Goal: Task Accomplishment & Management: Manage account settings

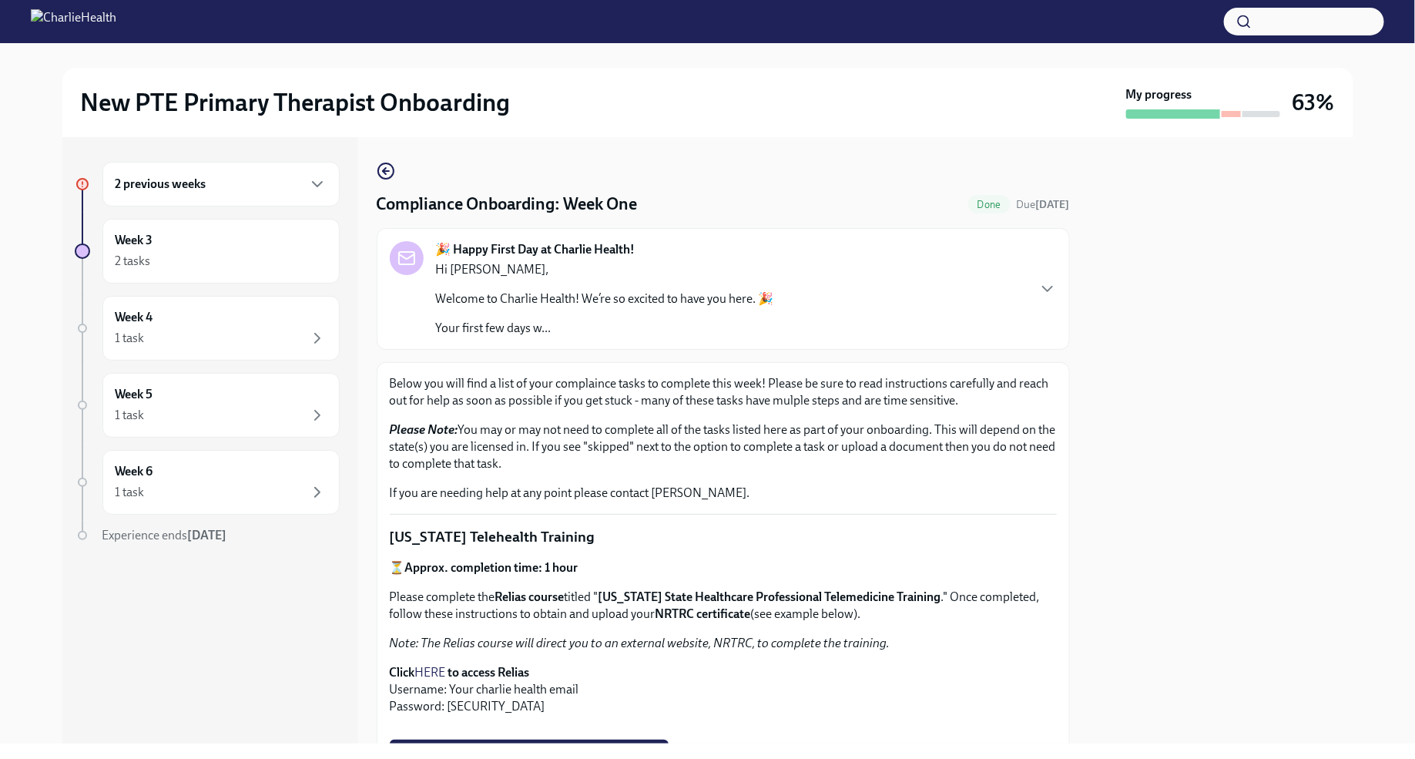
scroll to position [1135, 0]
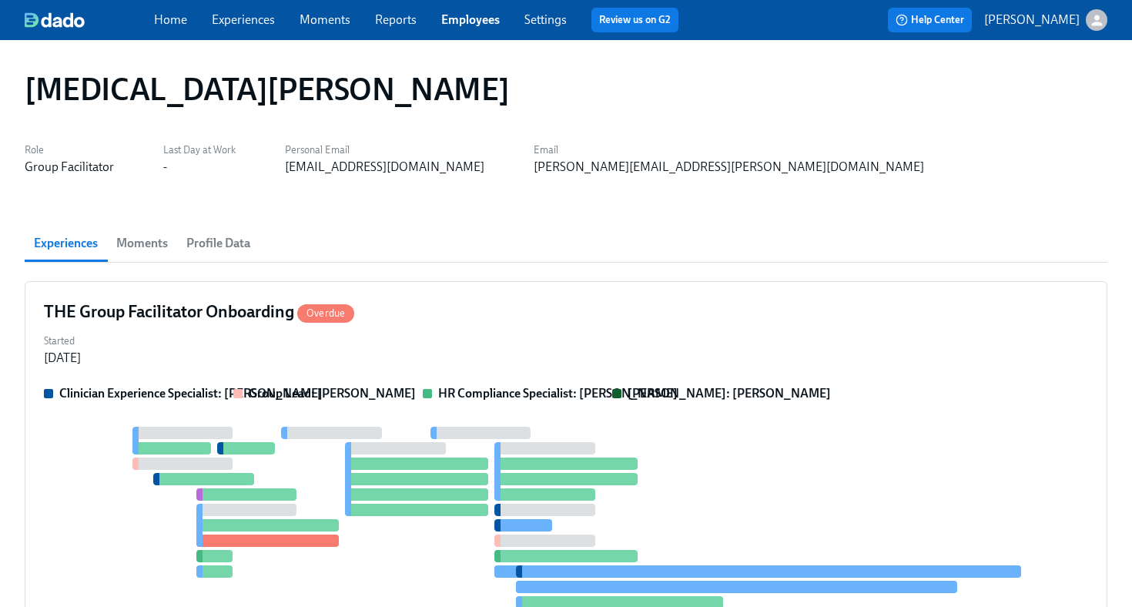
scroll to position [85, 0]
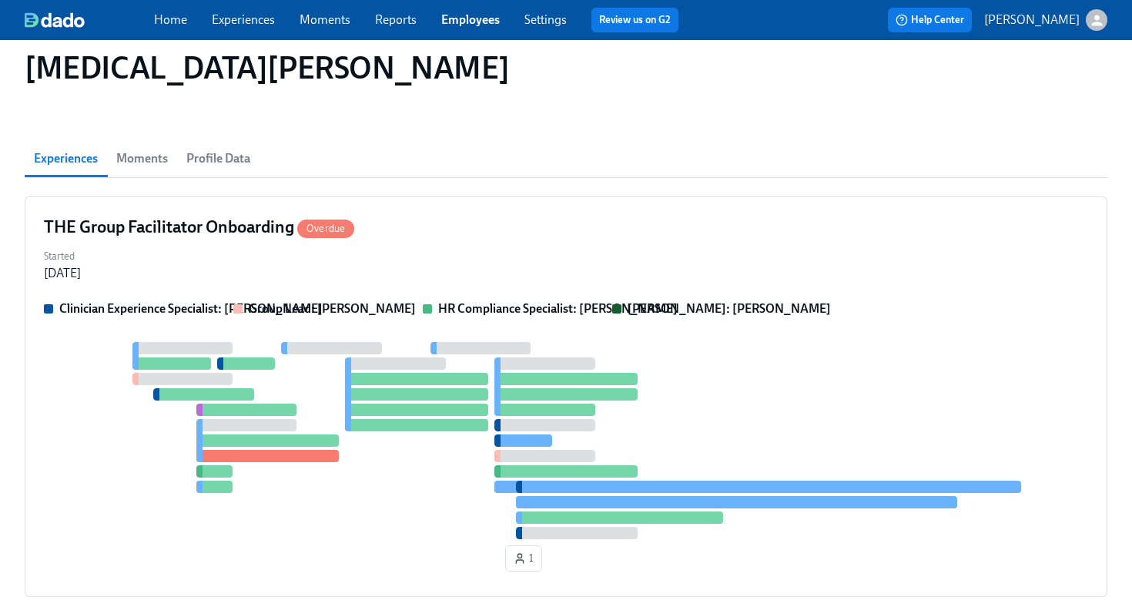
click at [451, 21] on link "Employees" at bounding box center [470, 19] width 59 height 15
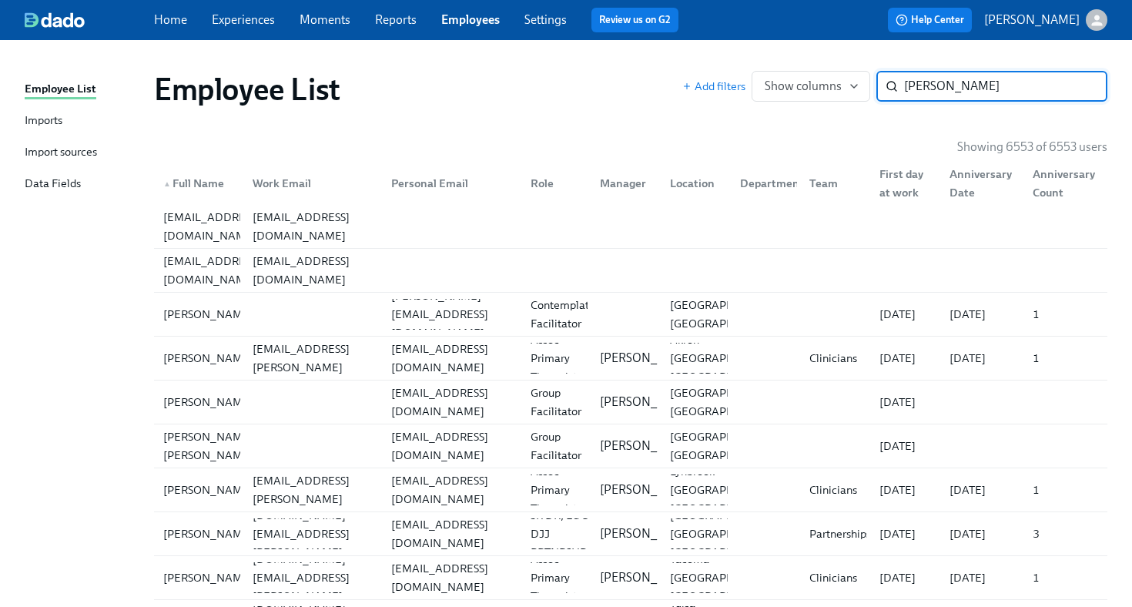
type input "[PERSON_NAME]"
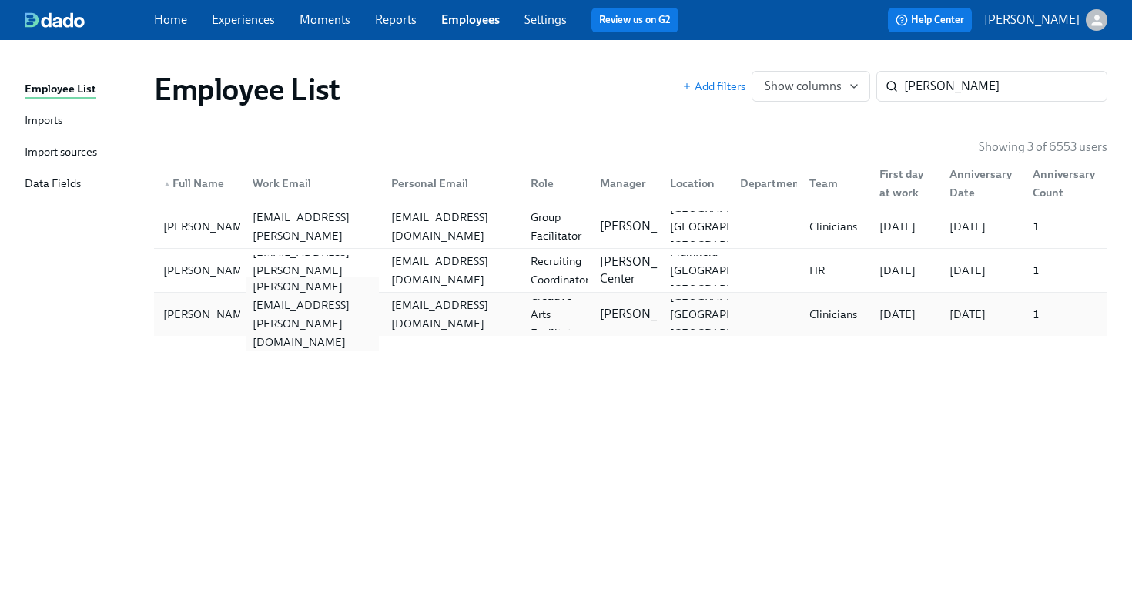
click at [303, 315] on div "[PERSON_NAME][EMAIL_ADDRESS][PERSON_NAME][DOMAIN_NAME]" at bounding box center [312, 314] width 133 height 74
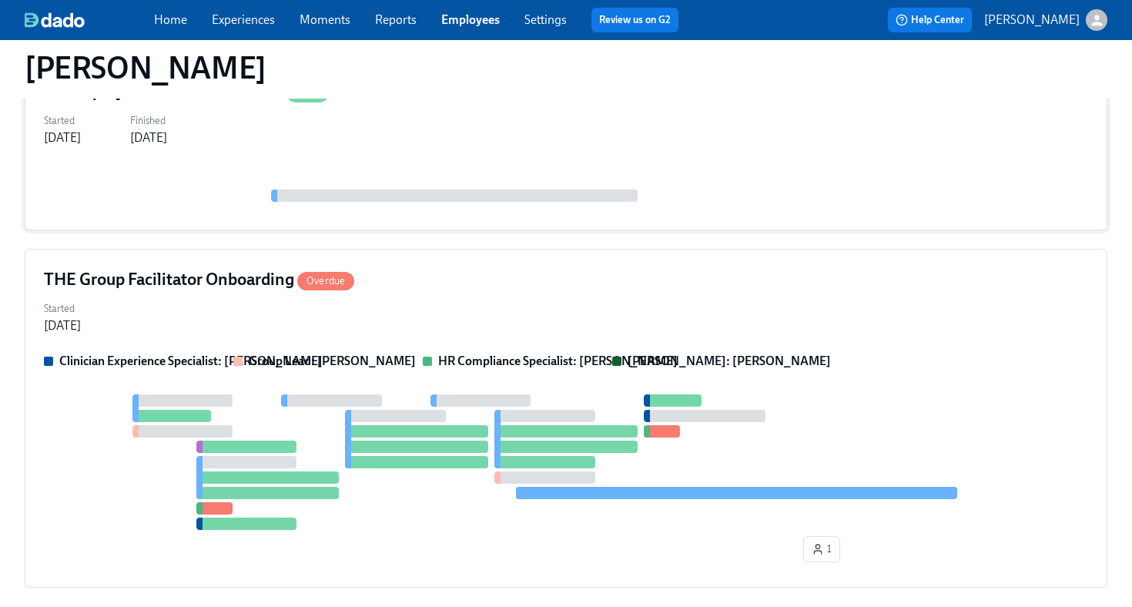
scroll to position [672, 0]
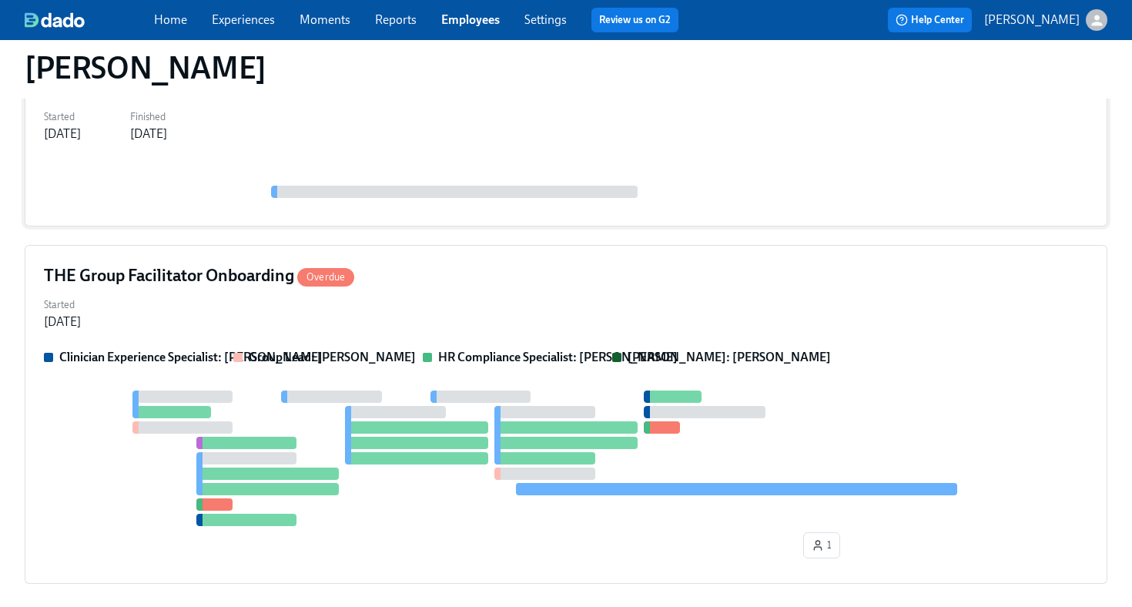
click at [541, 285] on div "THE Group Facilitator Onboarding Overdue" at bounding box center [566, 275] width 1044 height 23
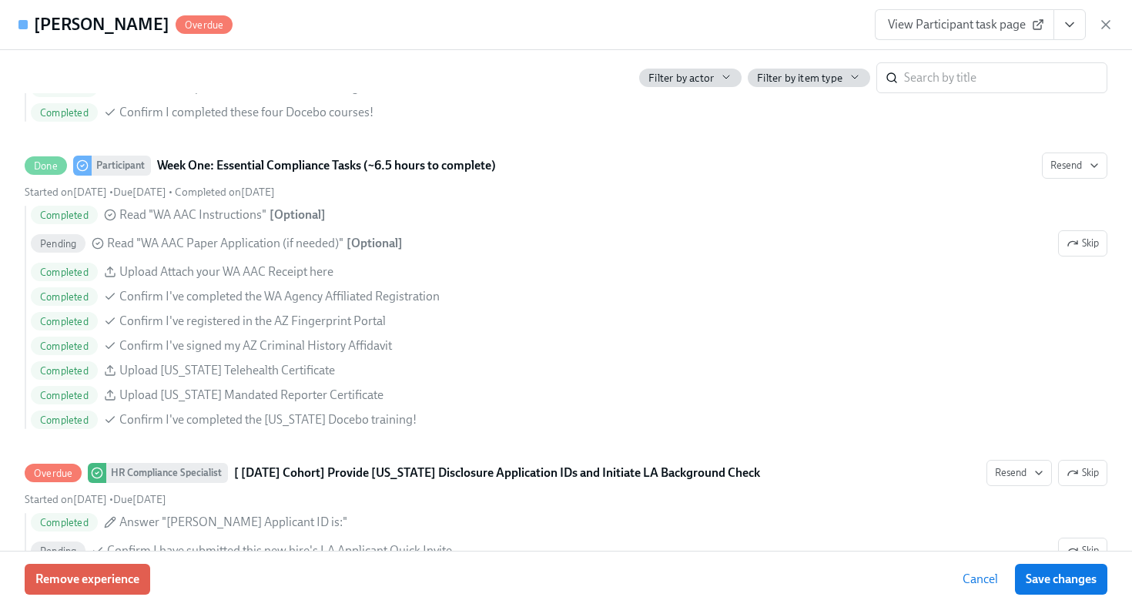
scroll to position [1690, 0]
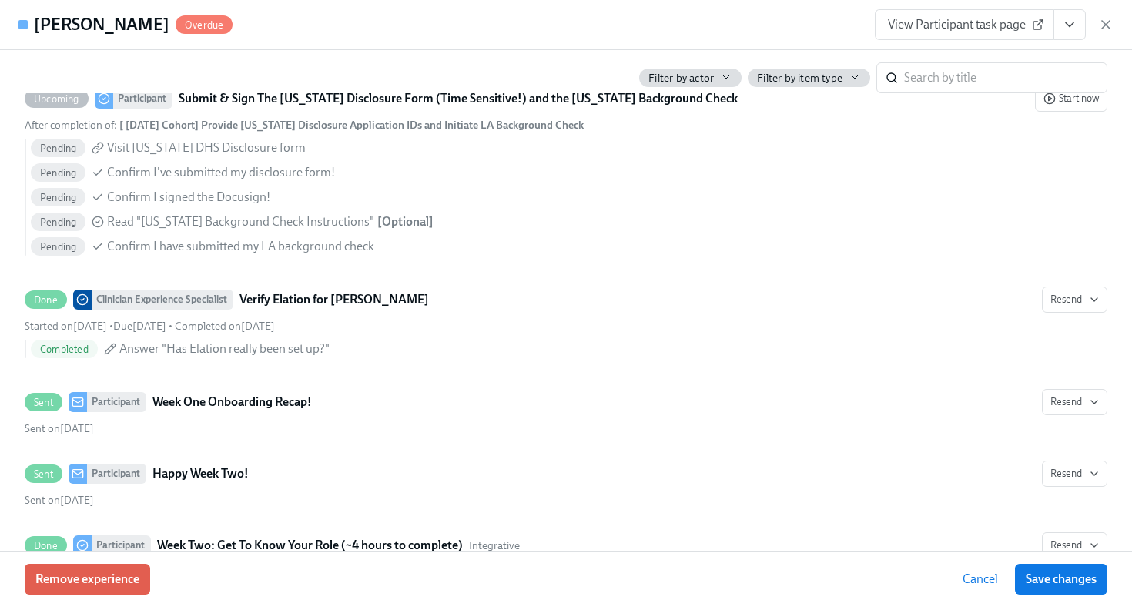
click at [1069, 35] on button "View task page" at bounding box center [1069, 24] width 32 height 31
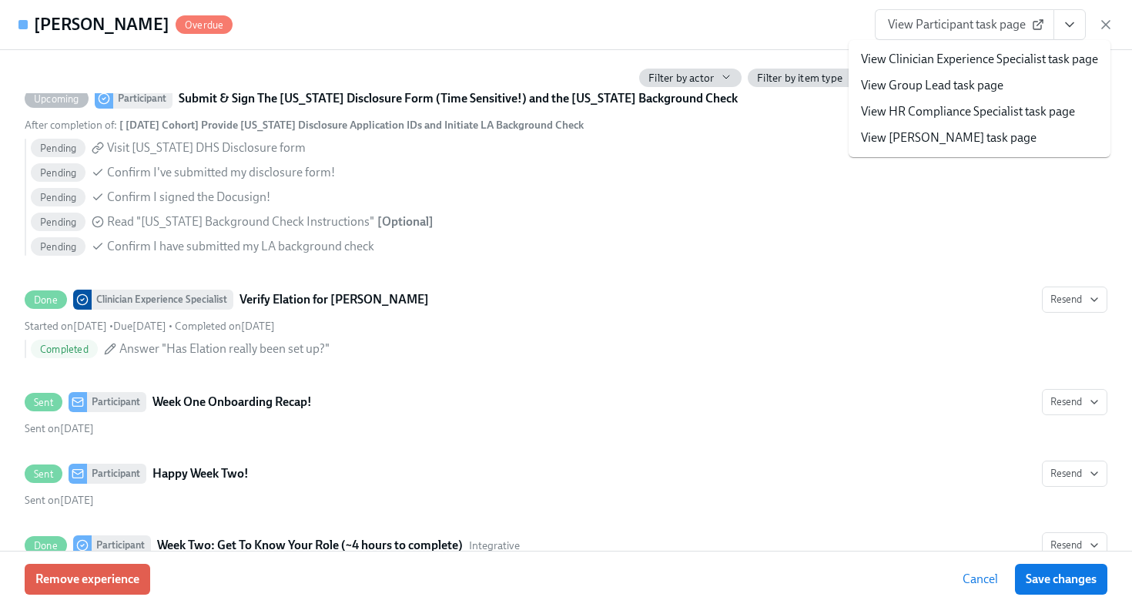
click at [992, 114] on link "View HR Compliance Specialist task page" at bounding box center [968, 111] width 214 height 17
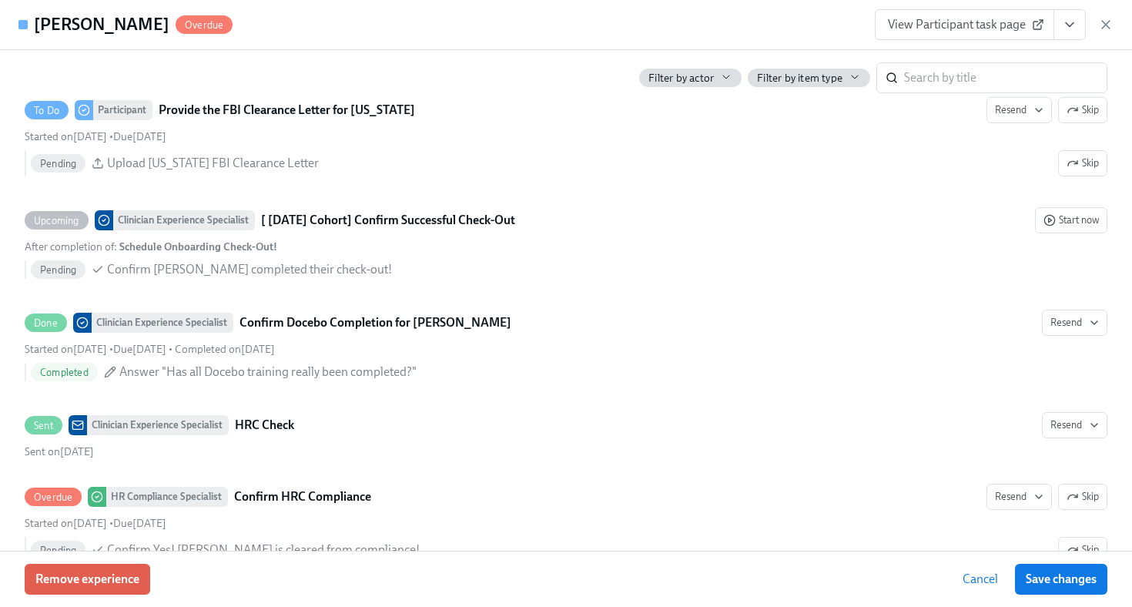
scroll to position [3249, 0]
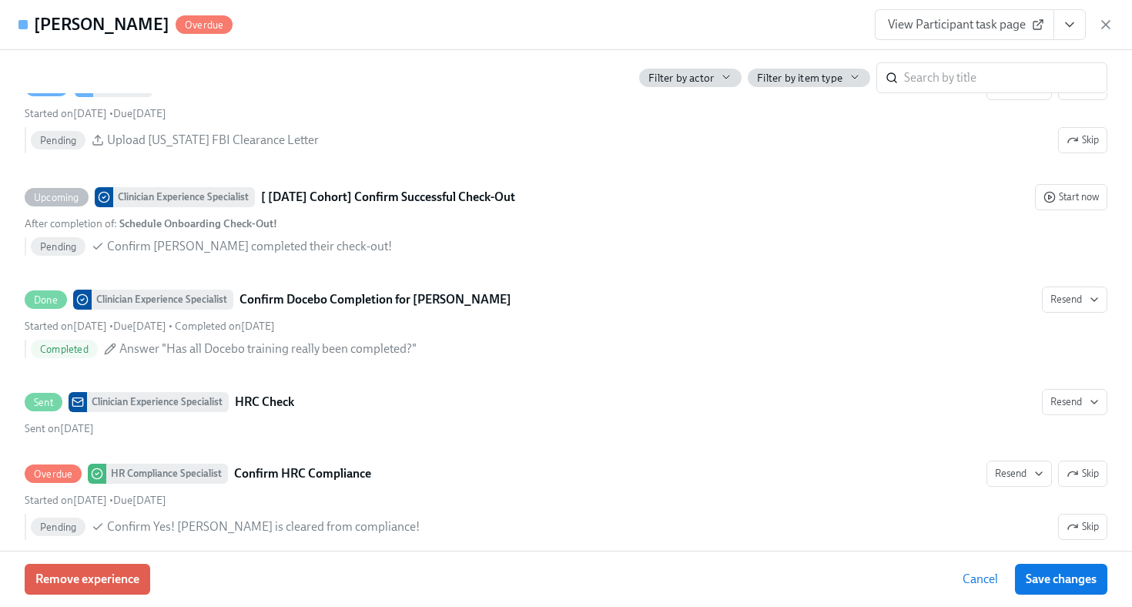
click at [1072, 30] on icon "View task page" at bounding box center [1069, 24] width 15 height 15
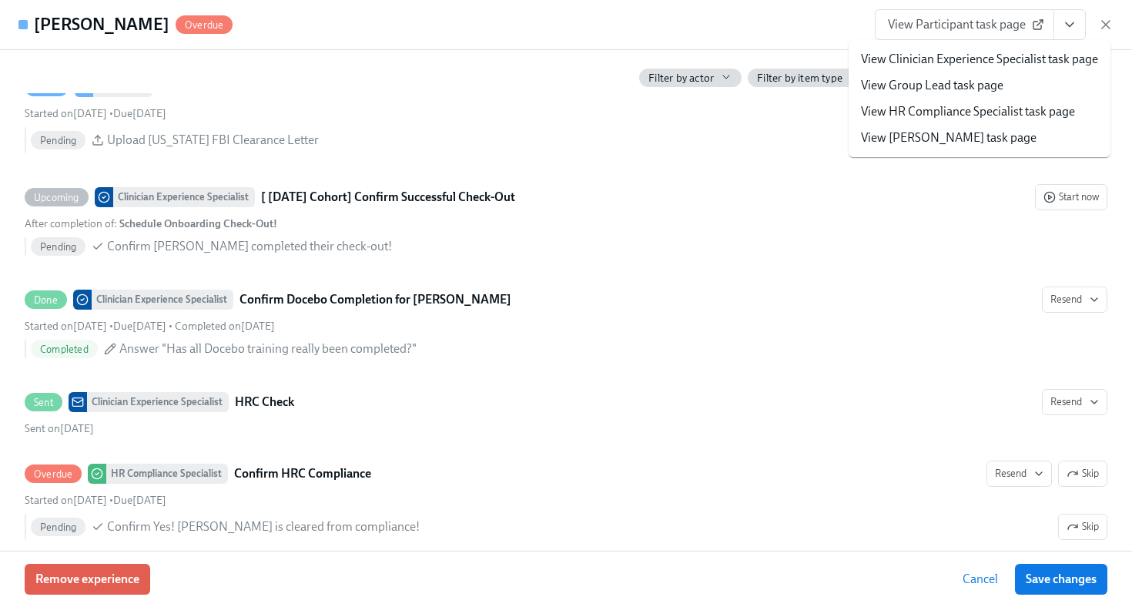
click at [1030, 111] on link "View HR Compliance Specialist task page" at bounding box center [968, 111] width 214 height 17
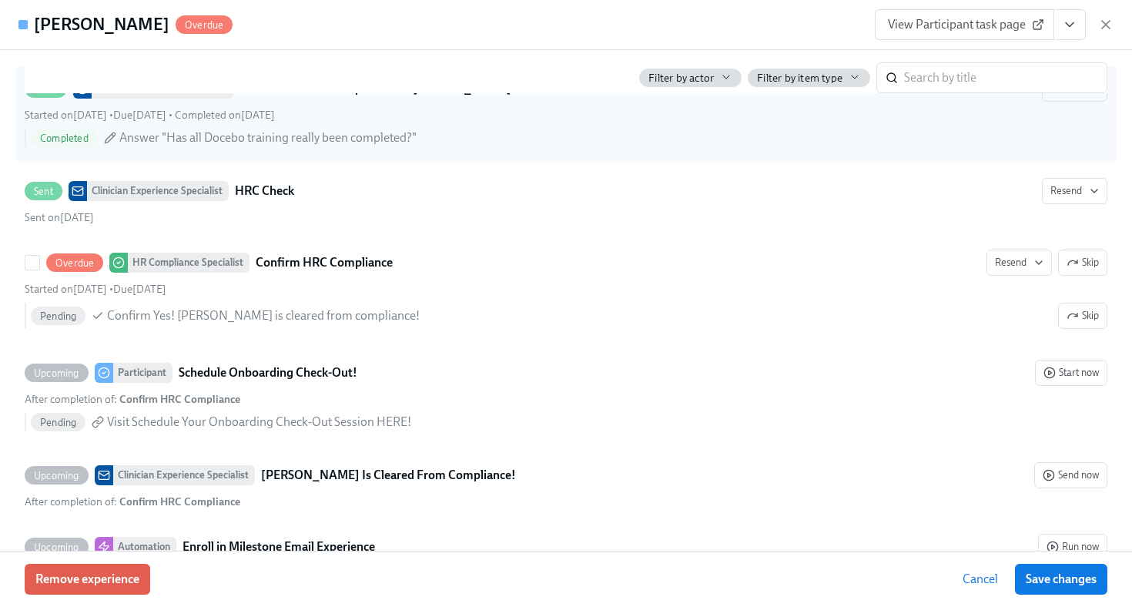
scroll to position [3472, 0]
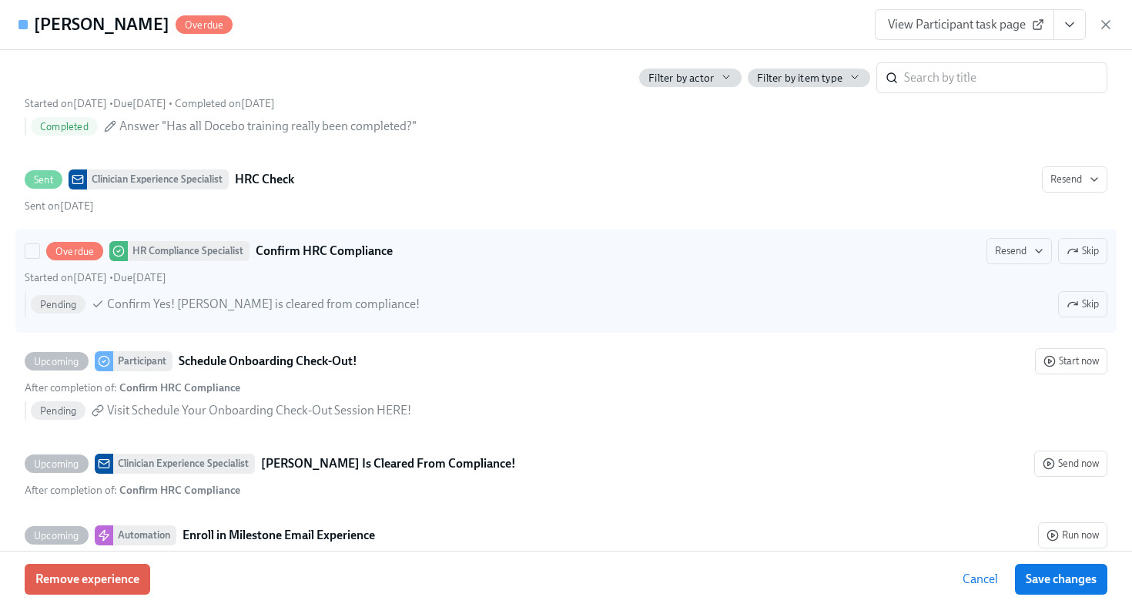
click at [554, 266] on div "Overdue HR Compliance Specialist Confirm HRC Compliance Resend Skip Started on …" at bounding box center [566, 280] width 1083 height 85
click at [39, 258] on input "Overdue HR Compliance Specialist Confirm HRC Compliance Resend Skip Started on …" at bounding box center [32, 251] width 14 height 14
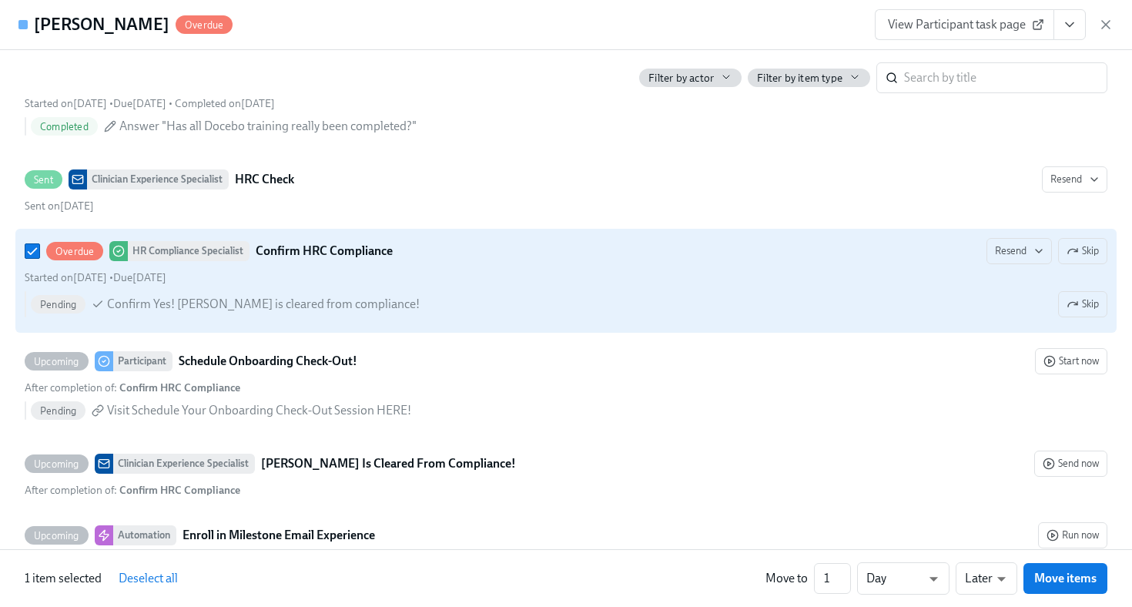
click at [554, 266] on div "Overdue HR Compliance Specialist Confirm HRC Compliance Resend Skip Started on …" at bounding box center [566, 280] width 1083 height 85
click at [39, 258] on input "Overdue HR Compliance Specialist Confirm HRC Compliance Resend Skip Started on …" at bounding box center [32, 251] width 14 height 14
checkbox input "false"
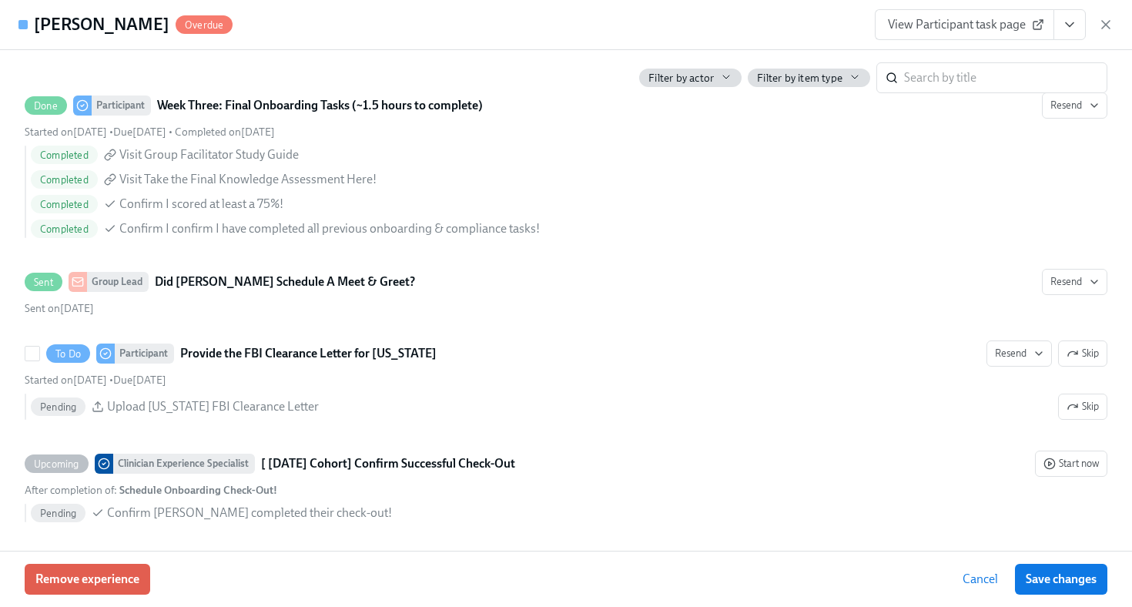
scroll to position [2979, 0]
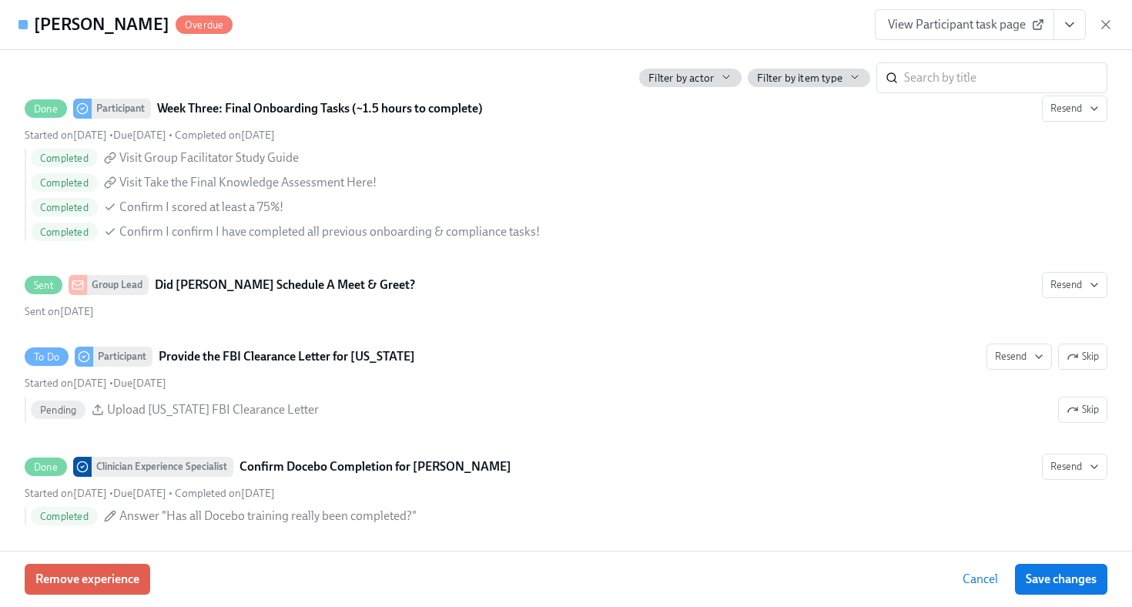
click at [1095, 23] on div "View Participant task page" at bounding box center [994, 24] width 239 height 31
click at [1103, 22] on icon "button" at bounding box center [1106, 25] width 8 height 8
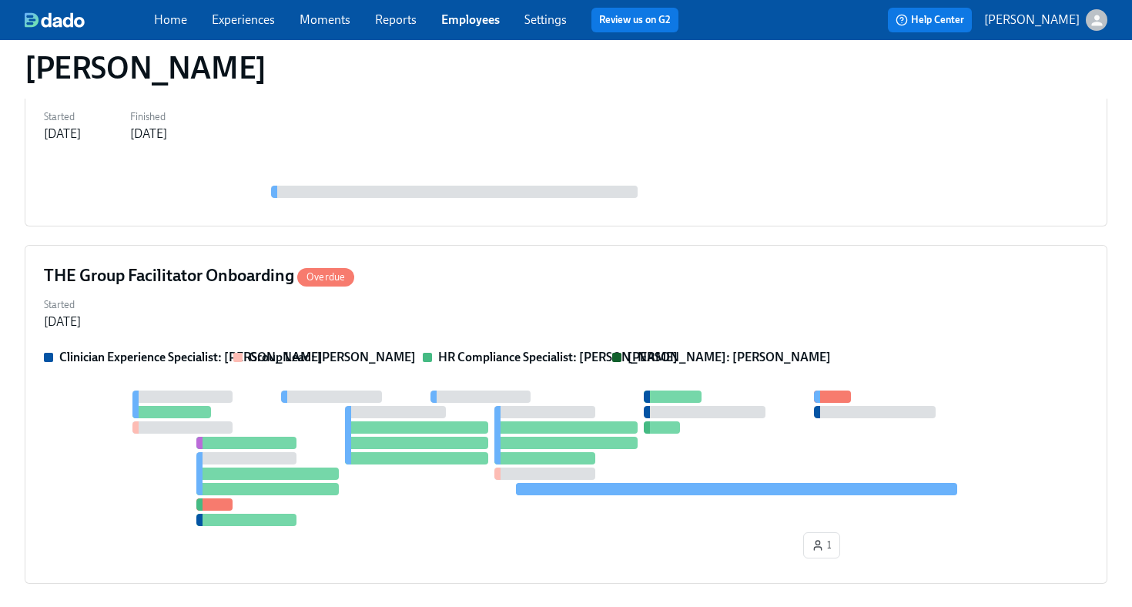
click at [568, 22] on div "Home Experiences Moments Reports Employees Settings Review us on G2" at bounding box center [422, 20] width 537 height 25
click at [485, 25] on link "Employees" at bounding box center [470, 19] width 59 height 15
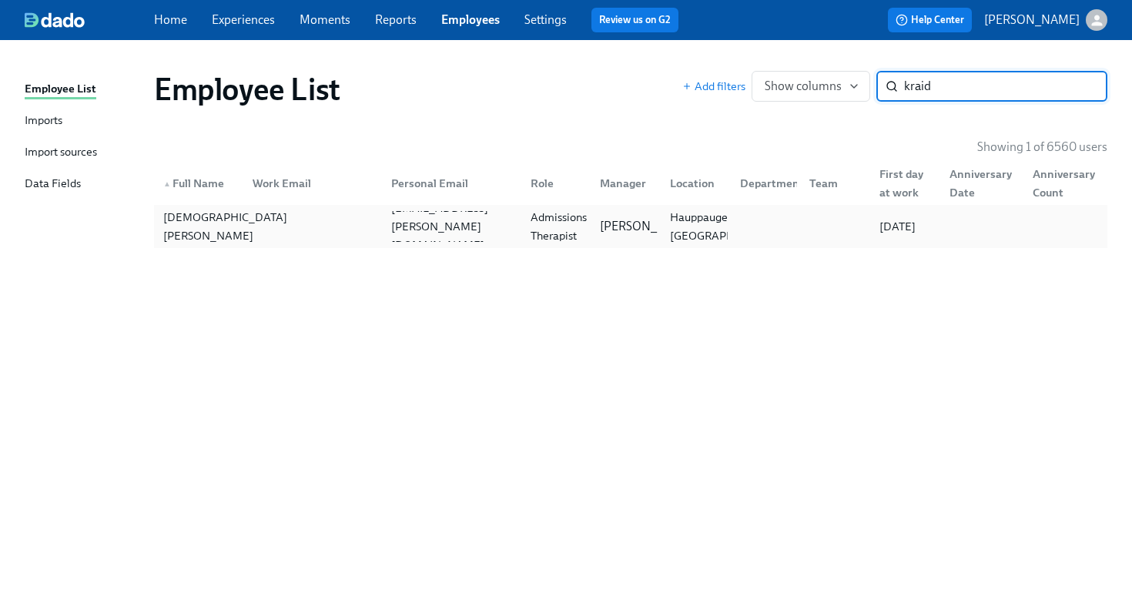
type input "kraid"
click at [223, 241] on div "Christian Kraidman" at bounding box center [225, 226] width 136 height 37
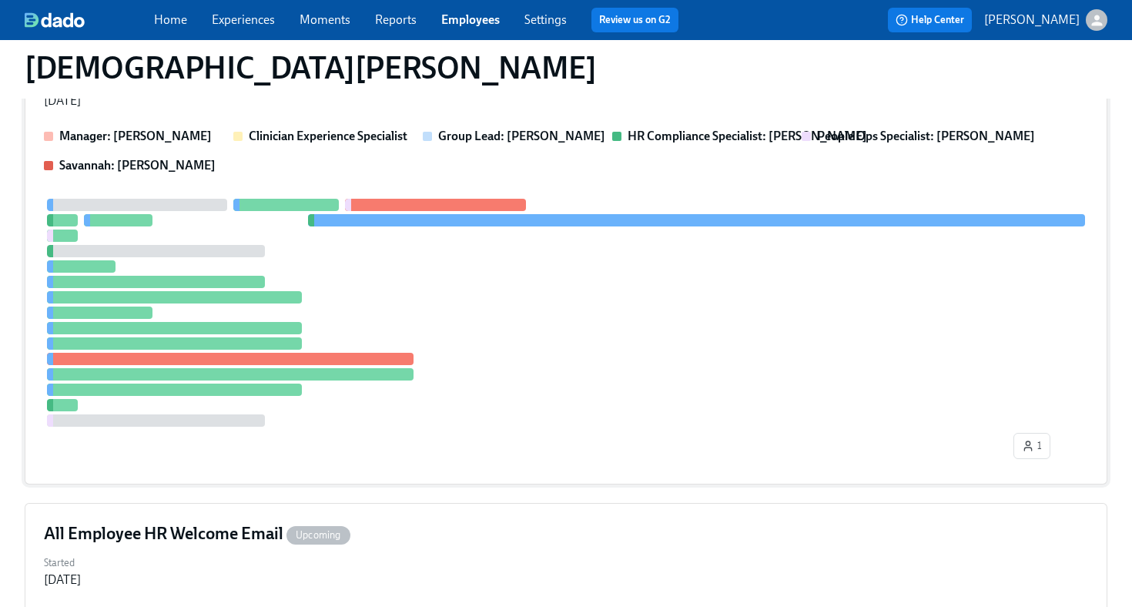
scroll to position [320, 0]
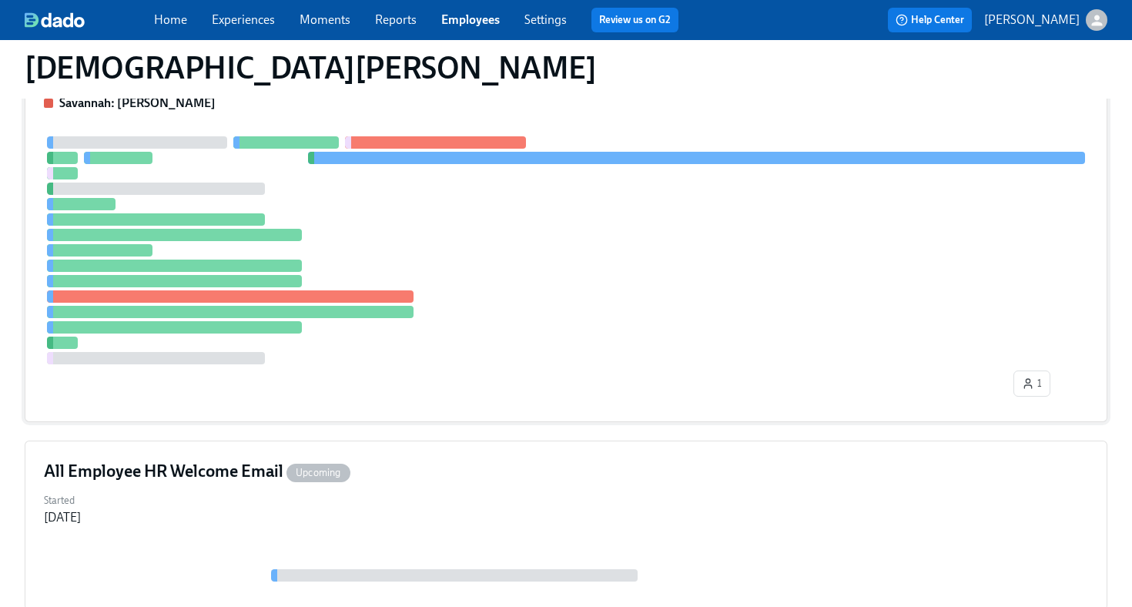
click at [578, 281] on div at bounding box center [566, 250] width 1044 height 228
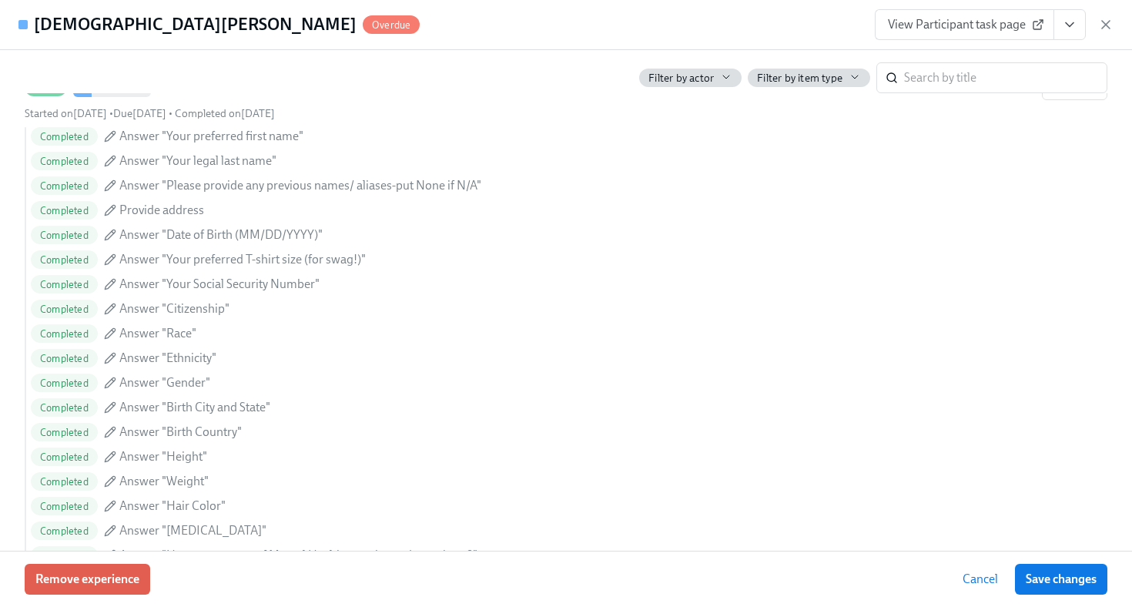
scroll to position [2368, 0]
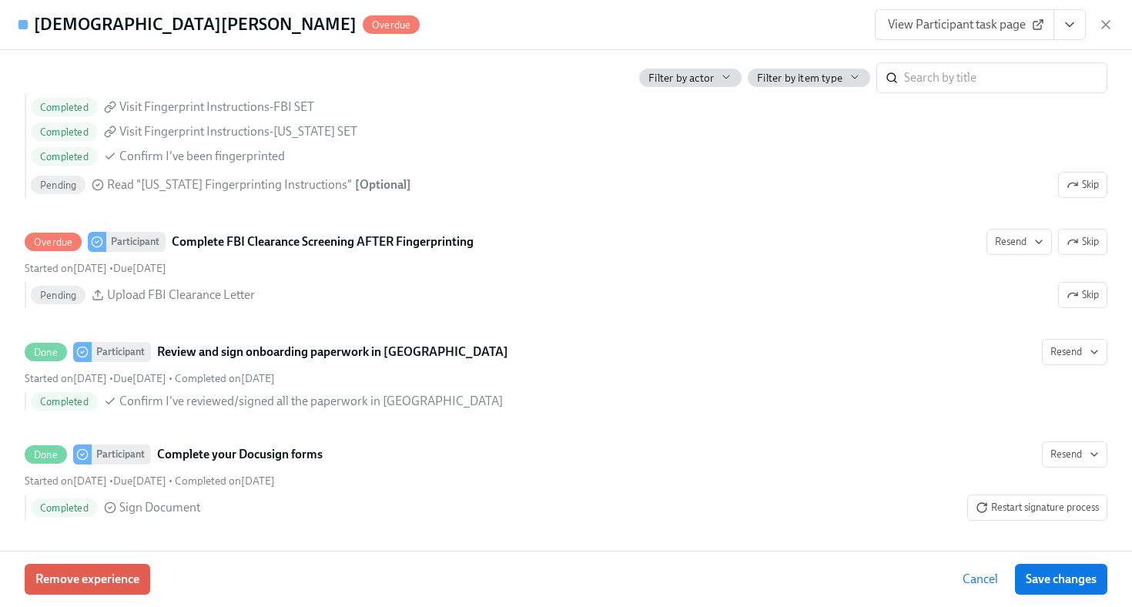
click at [1002, 27] on span "View Participant task page" at bounding box center [964, 24] width 153 height 15
click at [1108, 17] on icon "button" at bounding box center [1105, 24] width 15 height 15
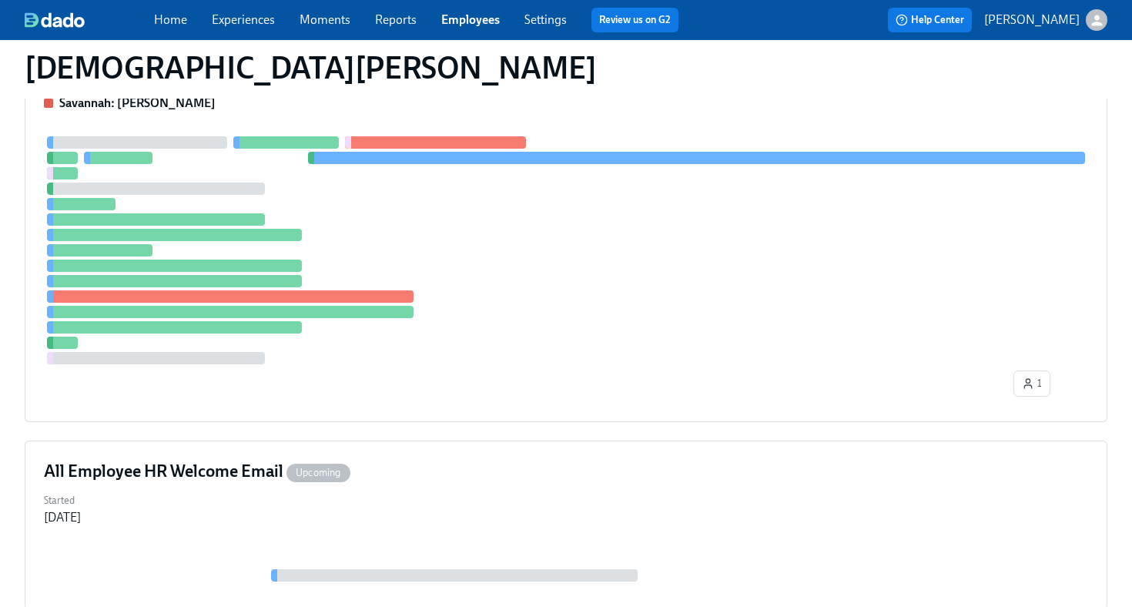
click at [479, 22] on link "Employees" at bounding box center [470, 19] width 59 height 15
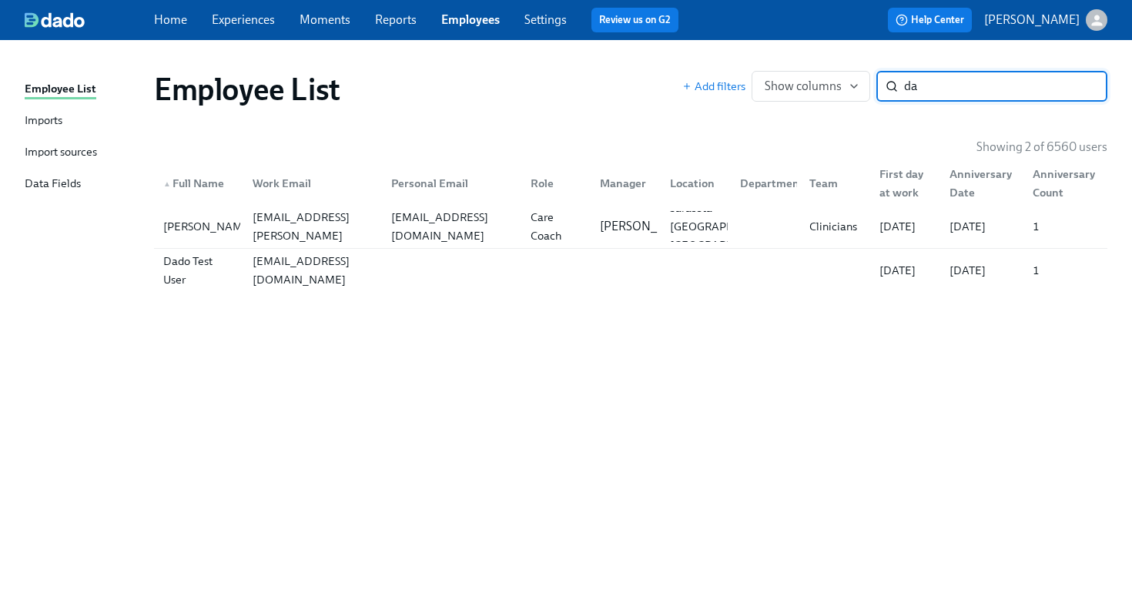
type input "d"
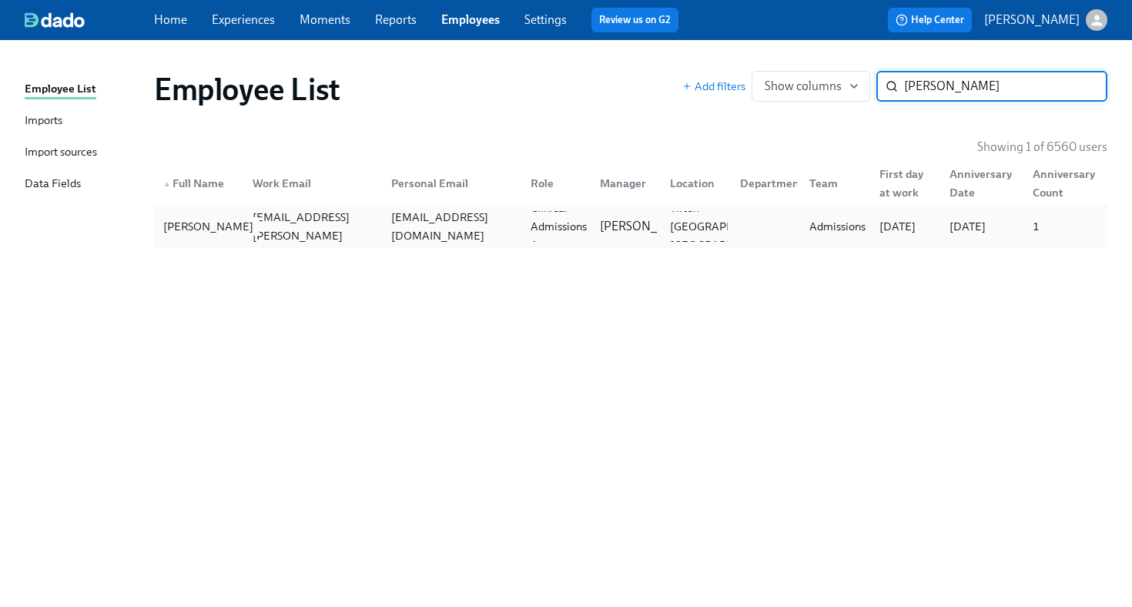
type input "mizwa"
click at [191, 219] on div "Maggie Mizwa" at bounding box center [208, 226] width 102 height 18
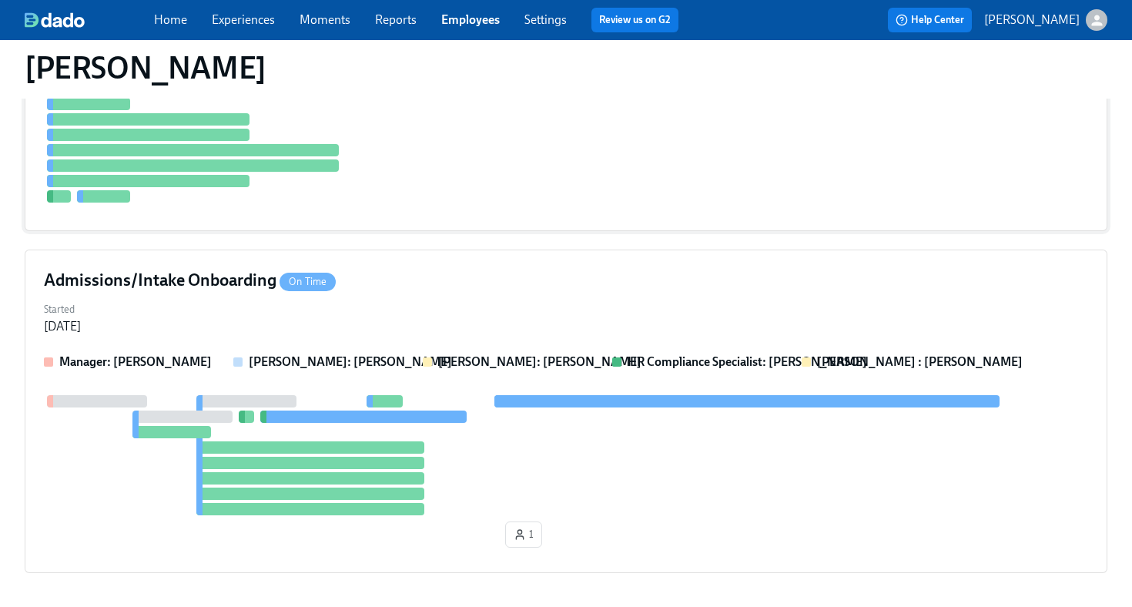
scroll to position [1347, 0]
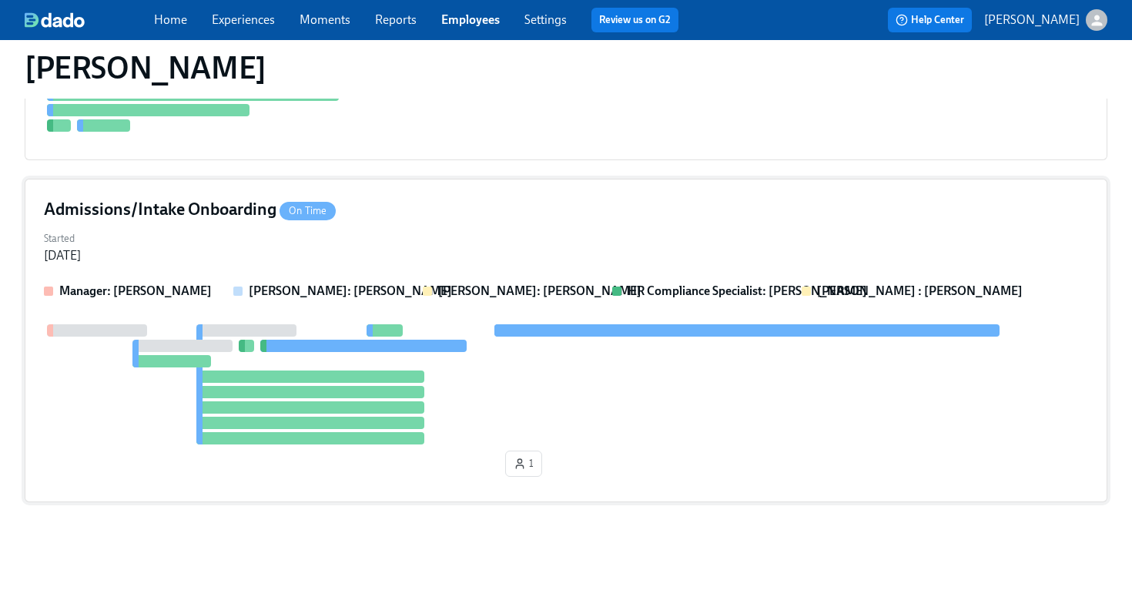
click at [380, 260] on div "Started Sep 05, 2025" at bounding box center [566, 245] width 1044 height 37
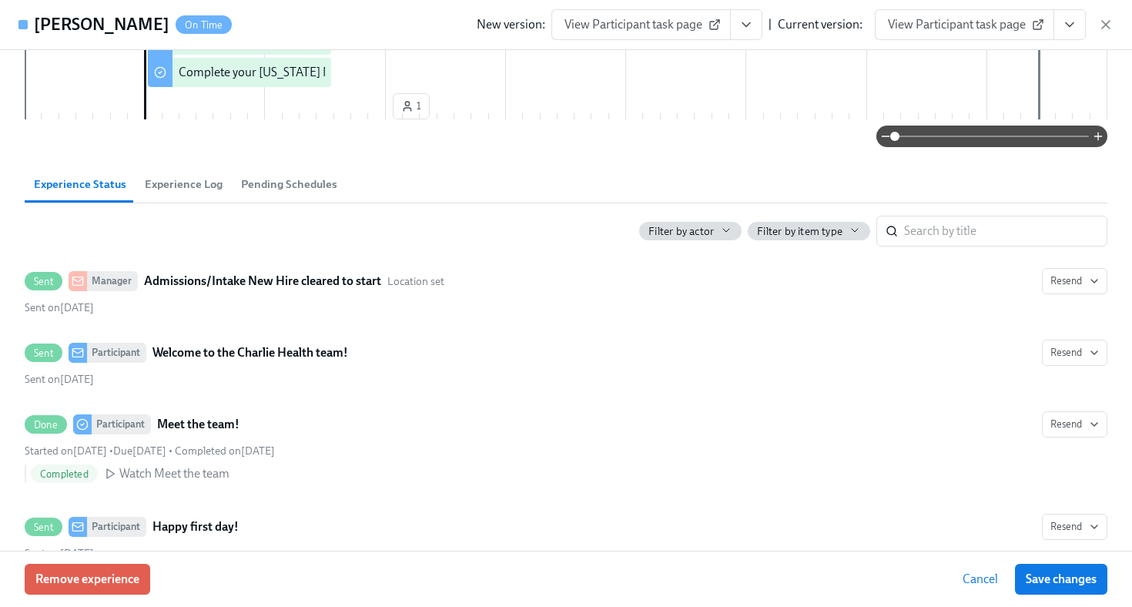
scroll to position [0, 0]
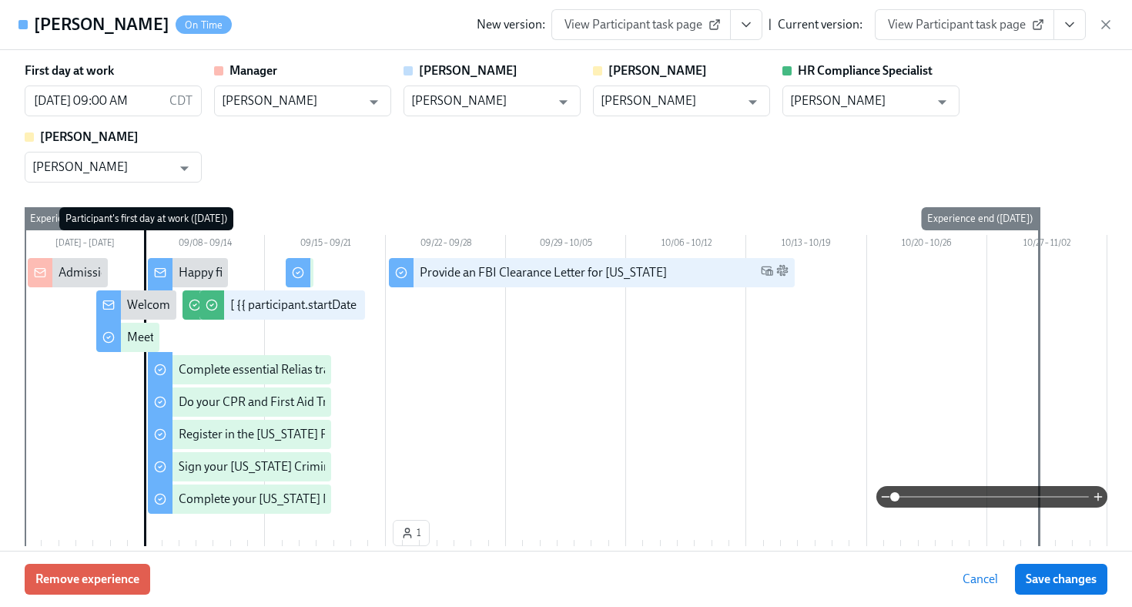
click at [1070, 31] on icon "View task page" at bounding box center [1069, 24] width 15 height 15
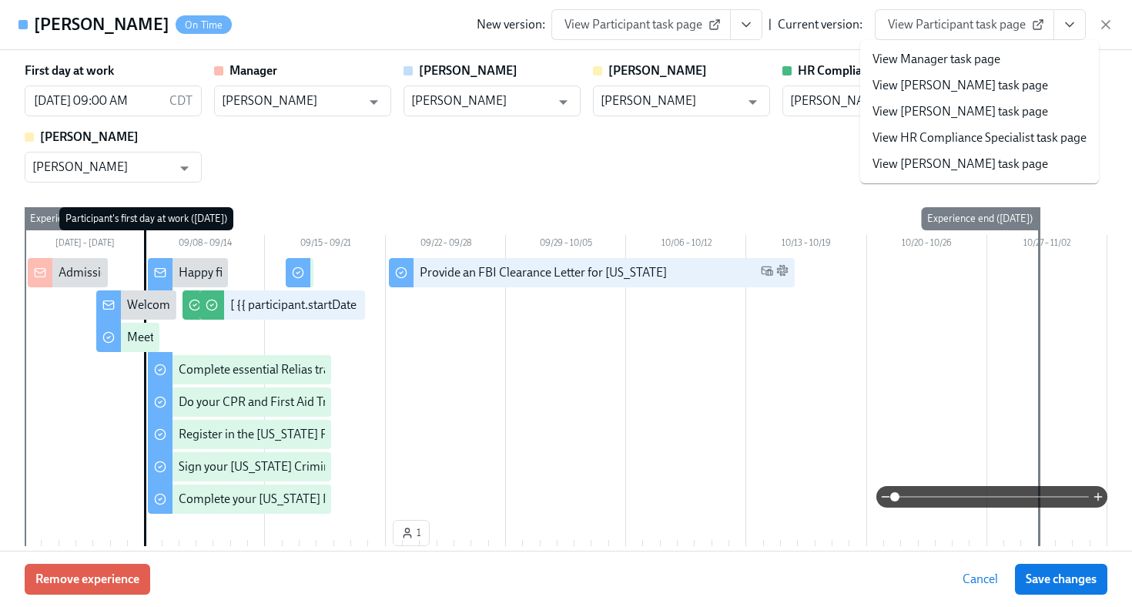
click at [1017, 138] on link "View HR Compliance Specialist task page" at bounding box center [980, 137] width 214 height 17
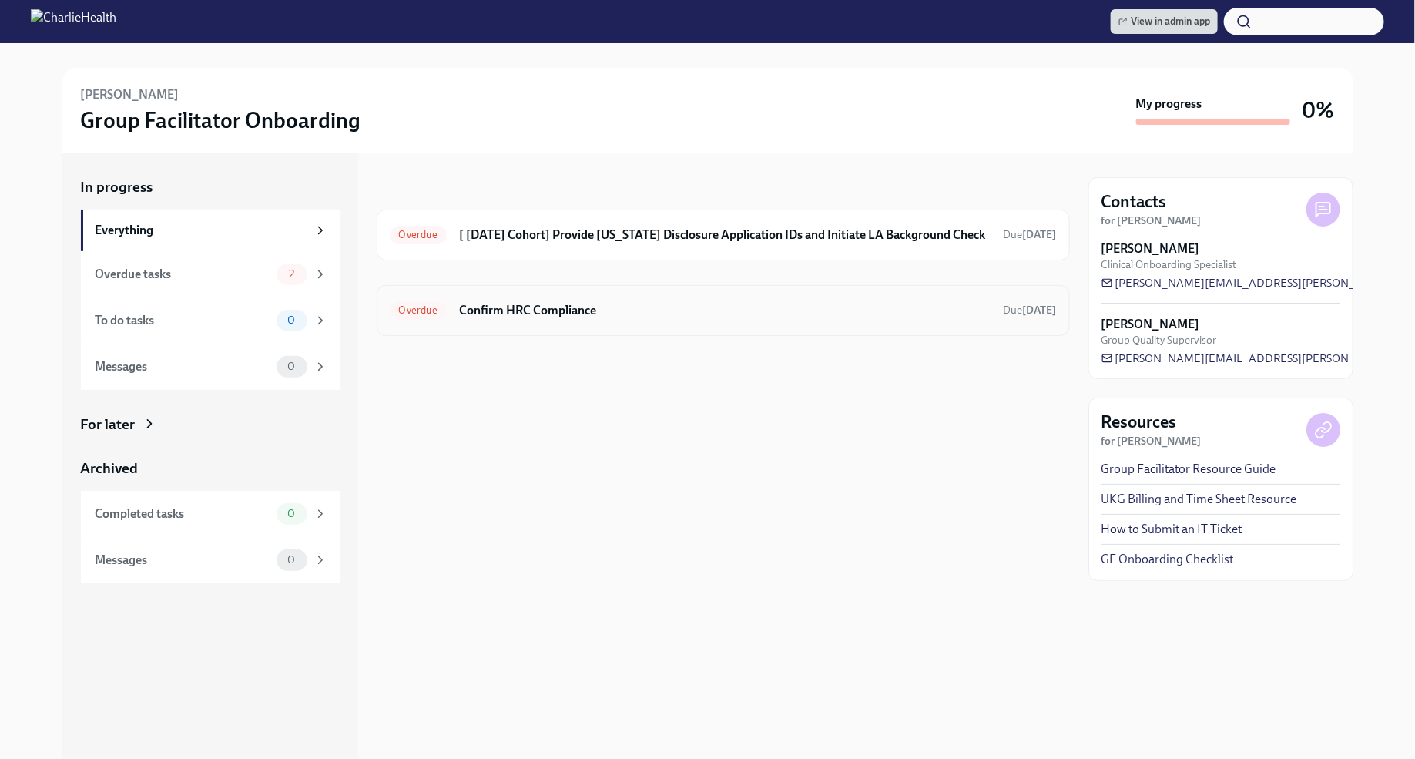
click at [878, 300] on div "Overdue Confirm HRC Compliance Due 8 days ago" at bounding box center [723, 310] width 667 height 25
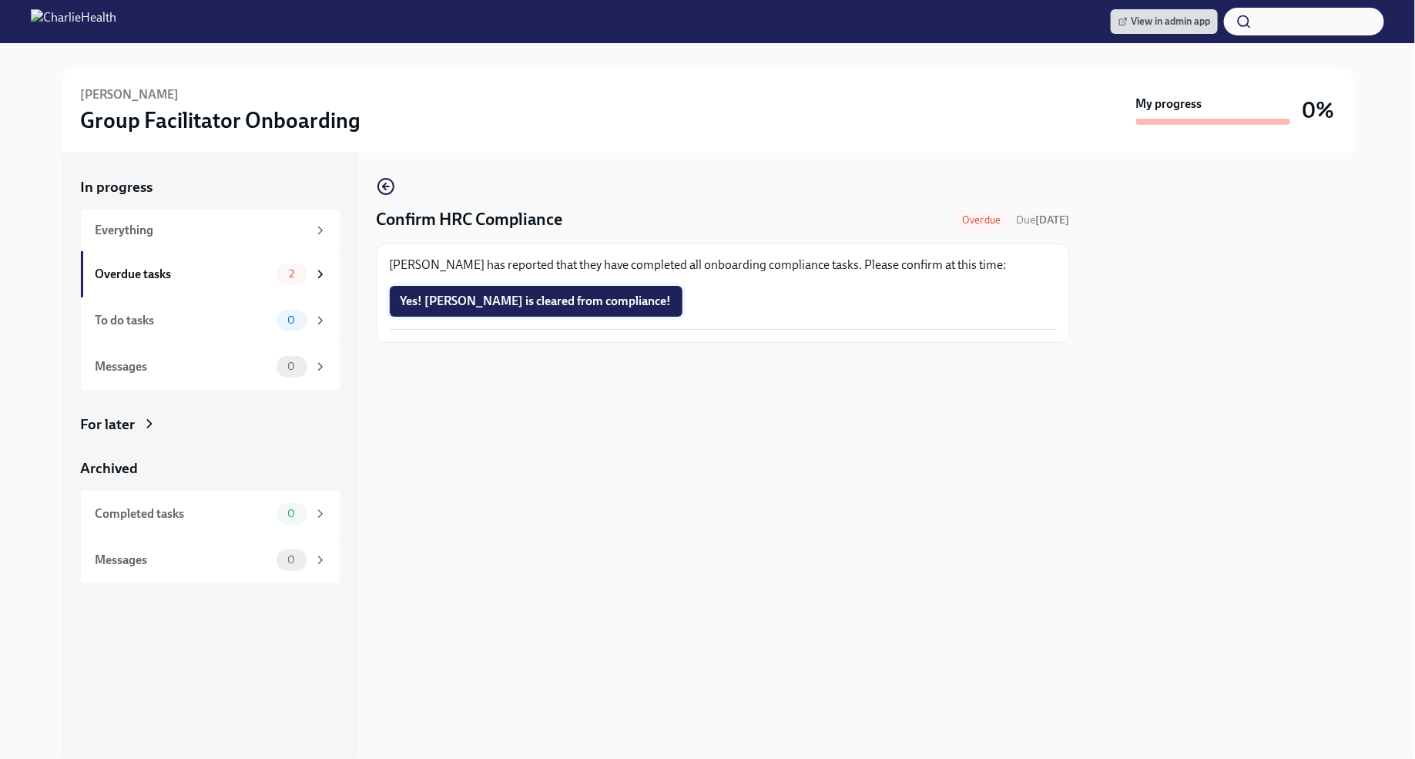
click at [558, 302] on span "Yes! Sarah is cleared from compliance!" at bounding box center [535, 300] width 271 height 15
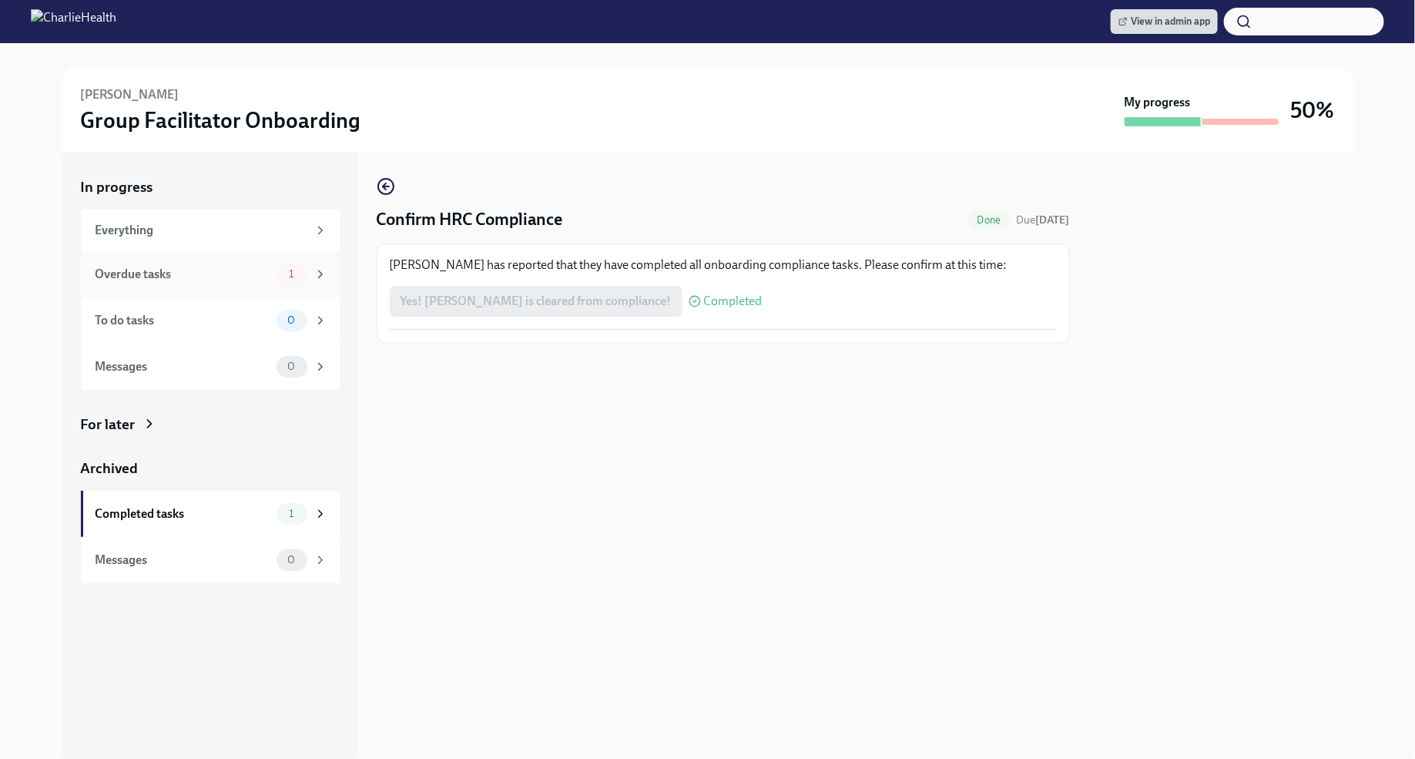
click at [278, 268] on div "1" at bounding box center [291, 274] width 31 height 22
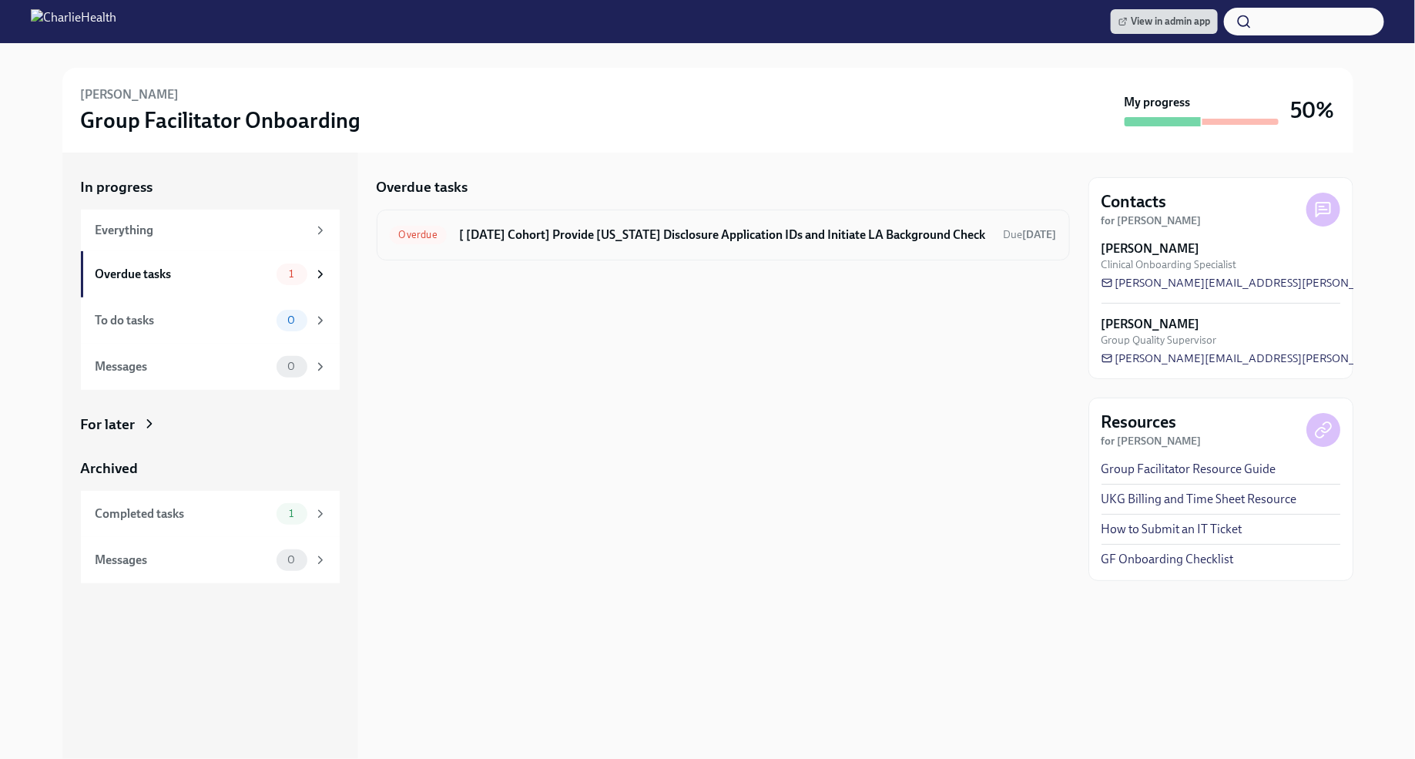
click at [555, 236] on h6 "[ Aug 25th Cohort] Provide Utah Disclosure Application IDs and Initiate LA Back…" at bounding box center [725, 234] width 532 height 17
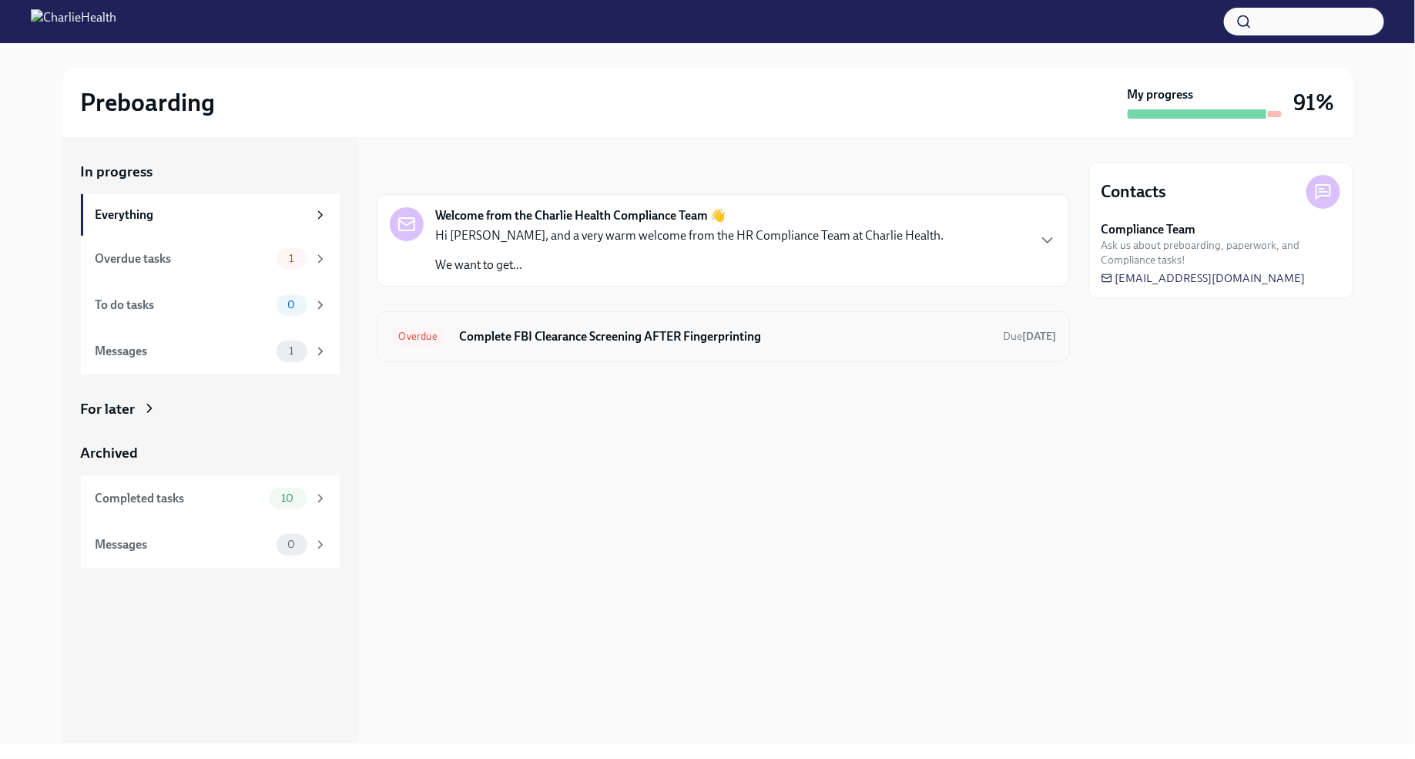
click at [629, 334] on h6 "Complete FBI Clearance Screening AFTER Fingerprinting" at bounding box center [725, 336] width 532 height 17
